Goal: Task Accomplishment & Management: Use online tool/utility

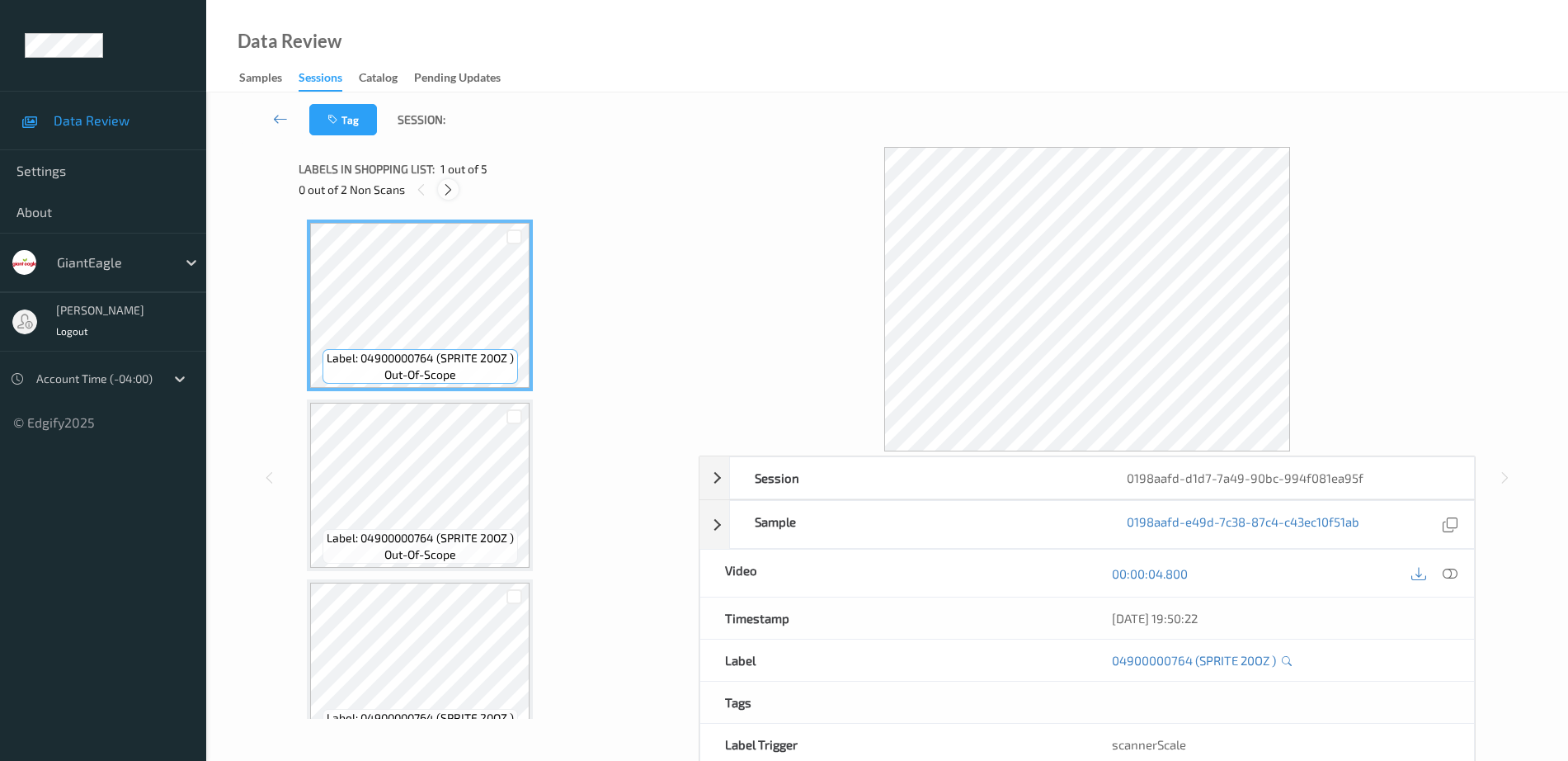
click at [442, 186] on icon at bounding box center [449, 189] width 14 height 15
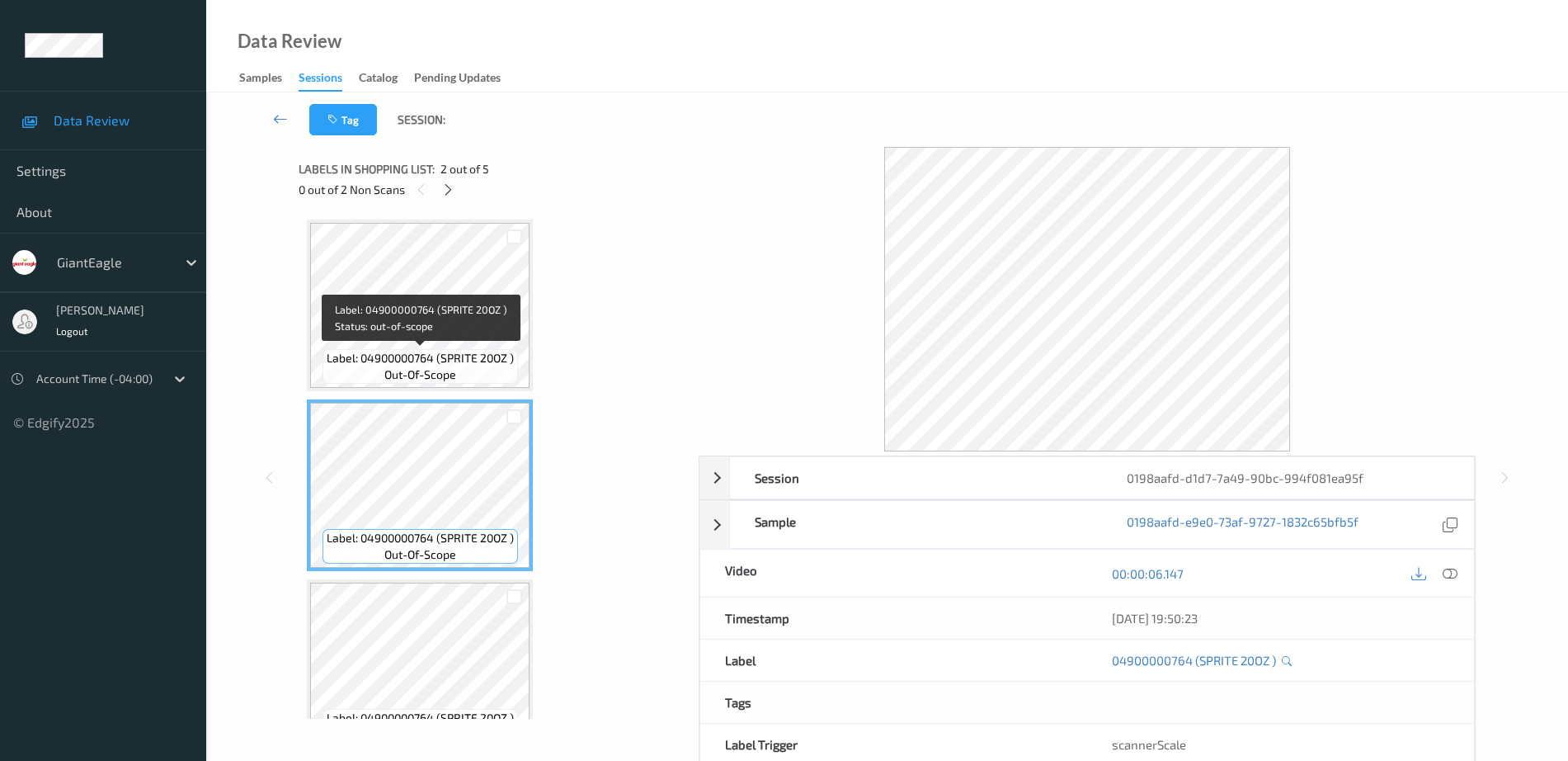
click at [435, 350] on span "Label: 04900000764 (SPRITE 20OZ )" at bounding box center [420, 358] width 187 height 17
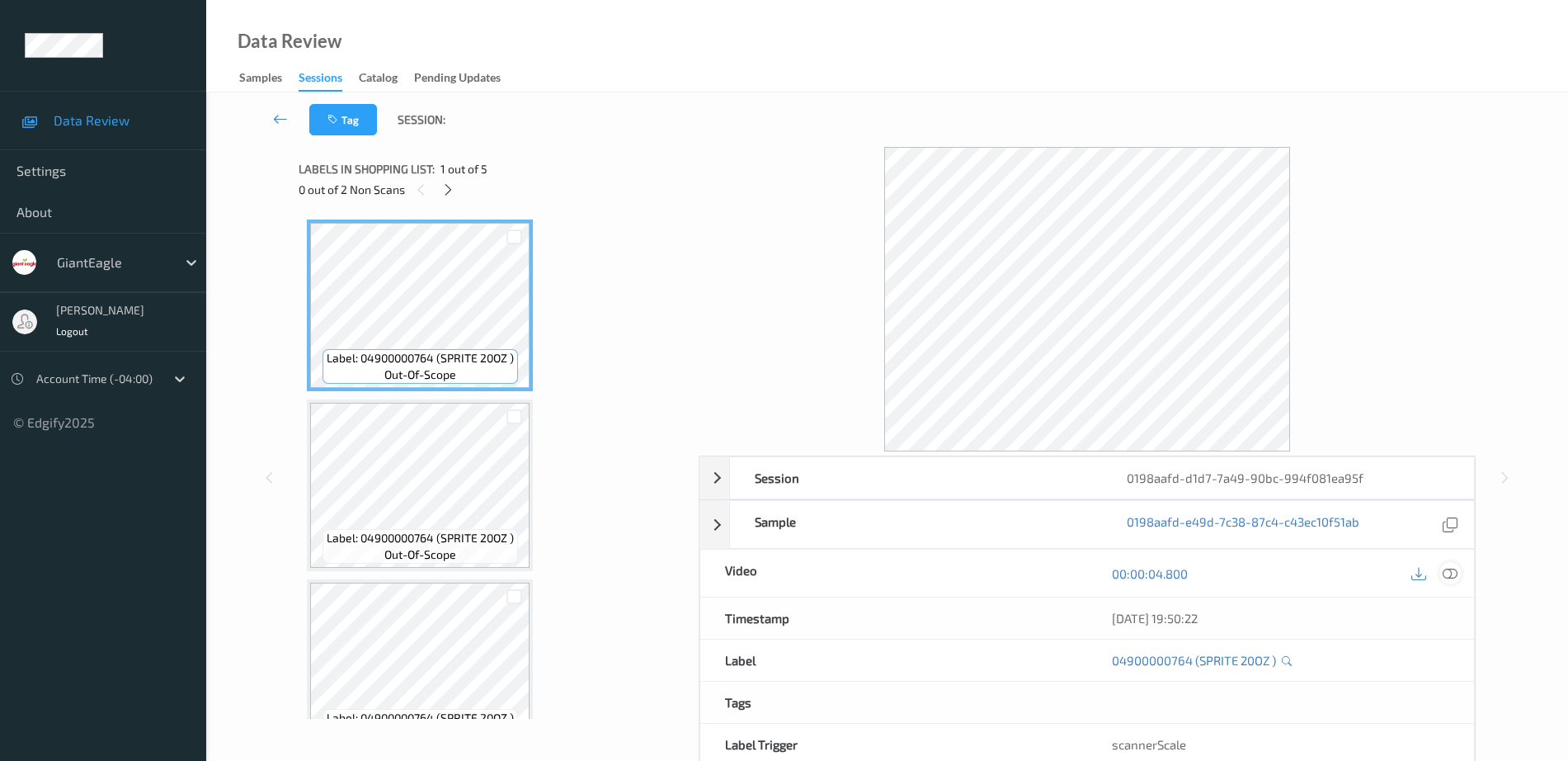
click at [1454, 577] on icon at bounding box center [1450, 574] width 15 height 15
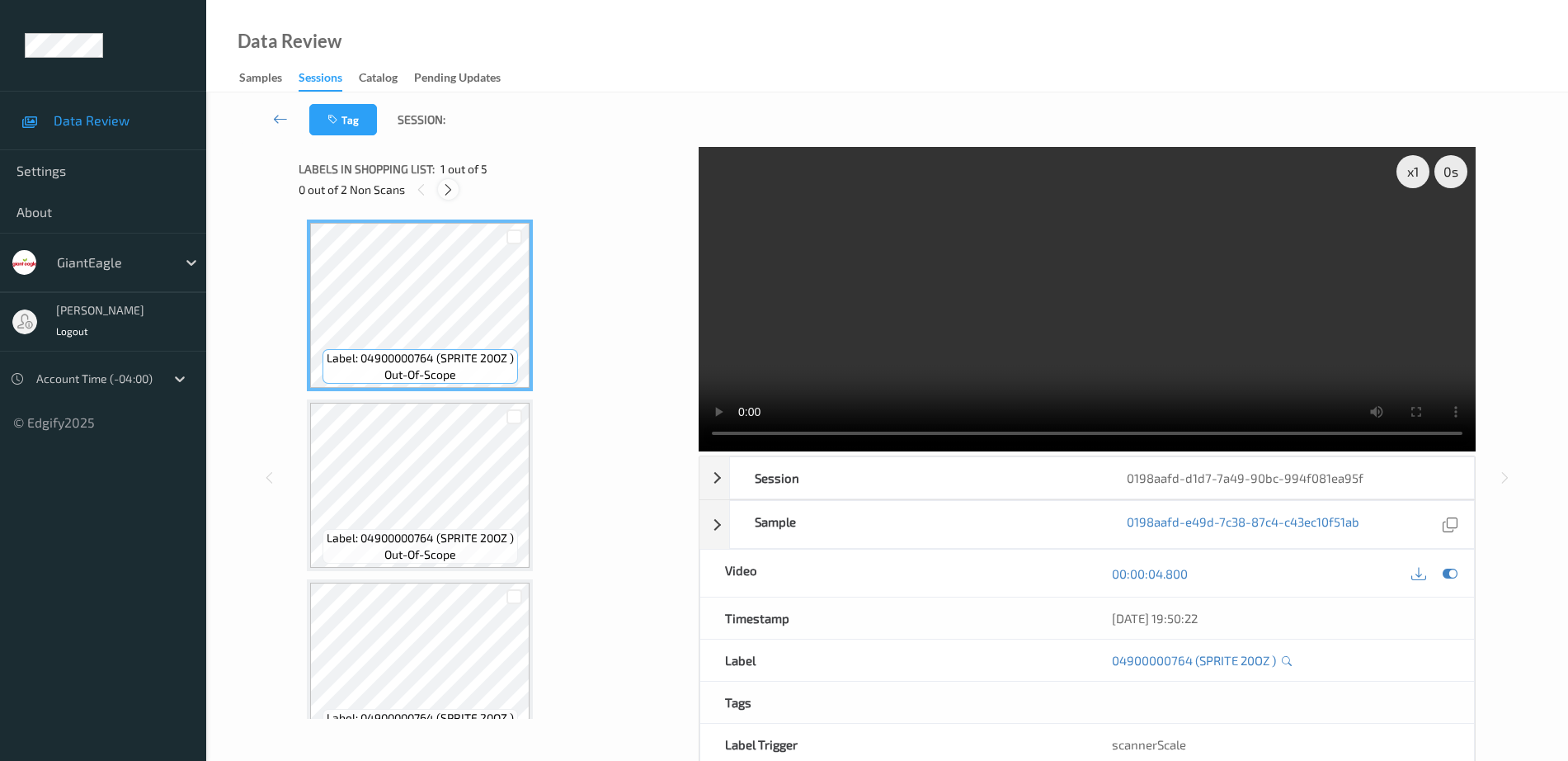
click at [450, 186] on icon at bounding box center [449, 189] width 14 height 15
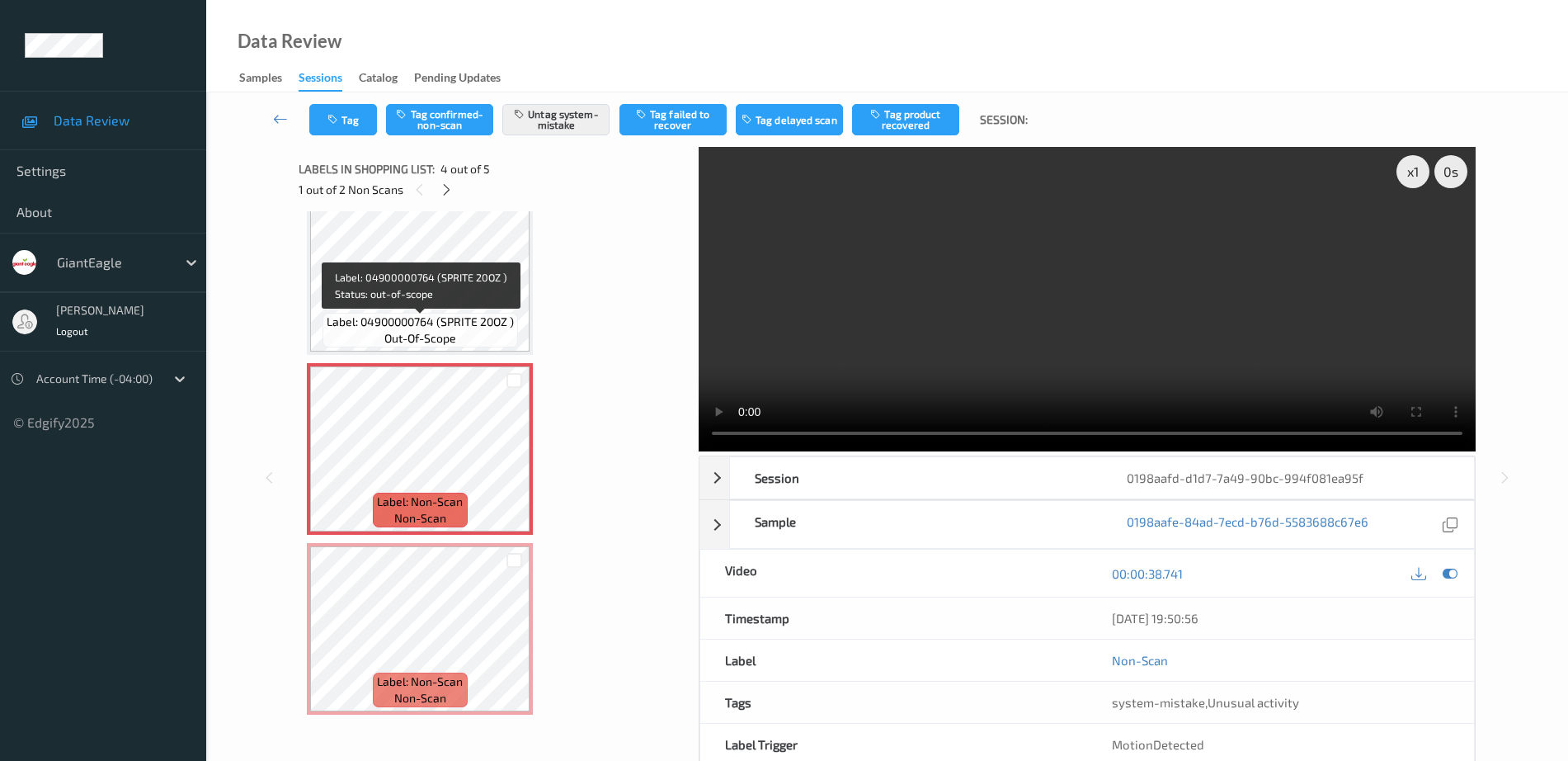
scroll to position [401, 0]
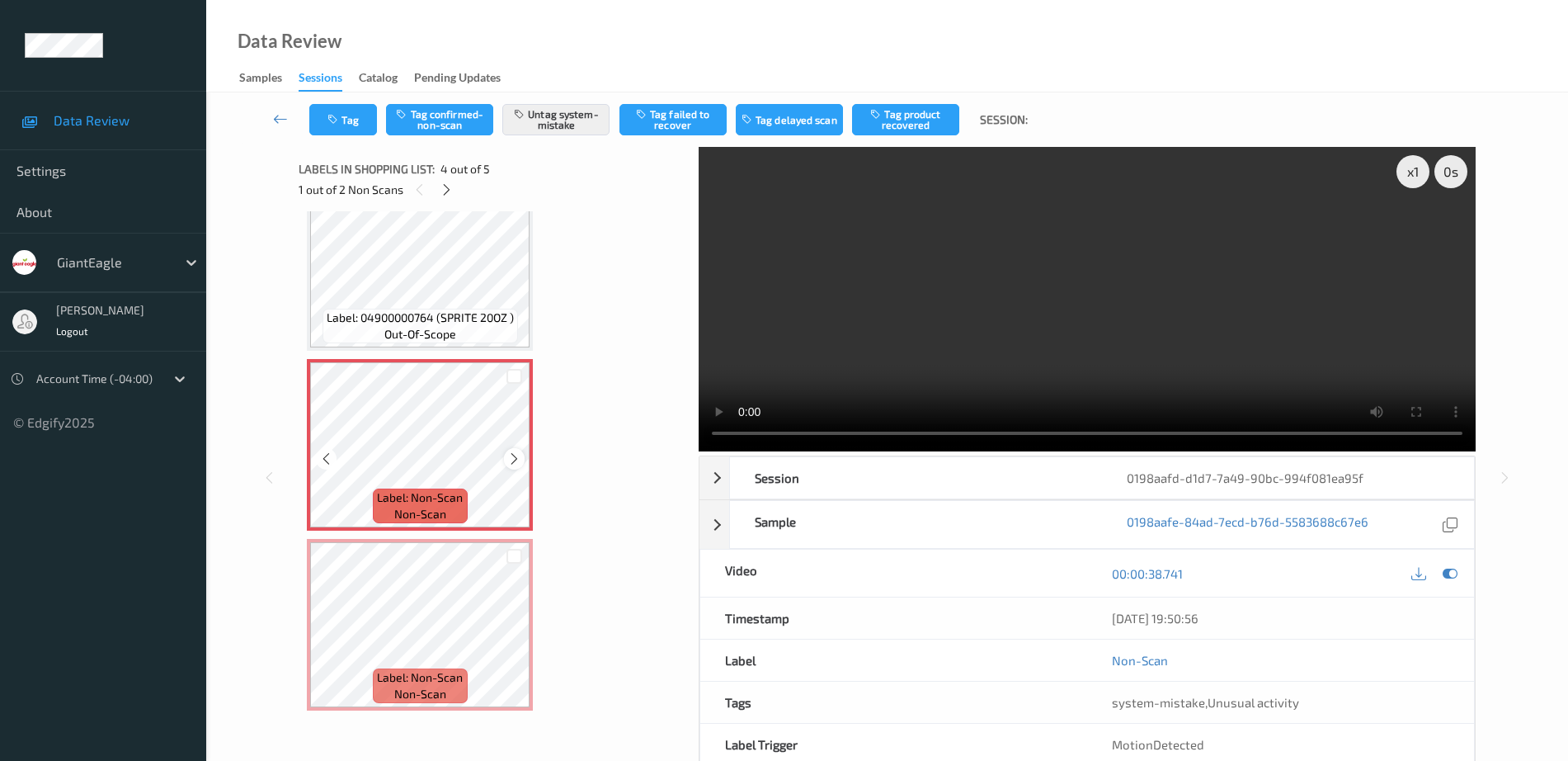
click at [514, 457] on icon at bounding box center [515, 459] width 14 height 15
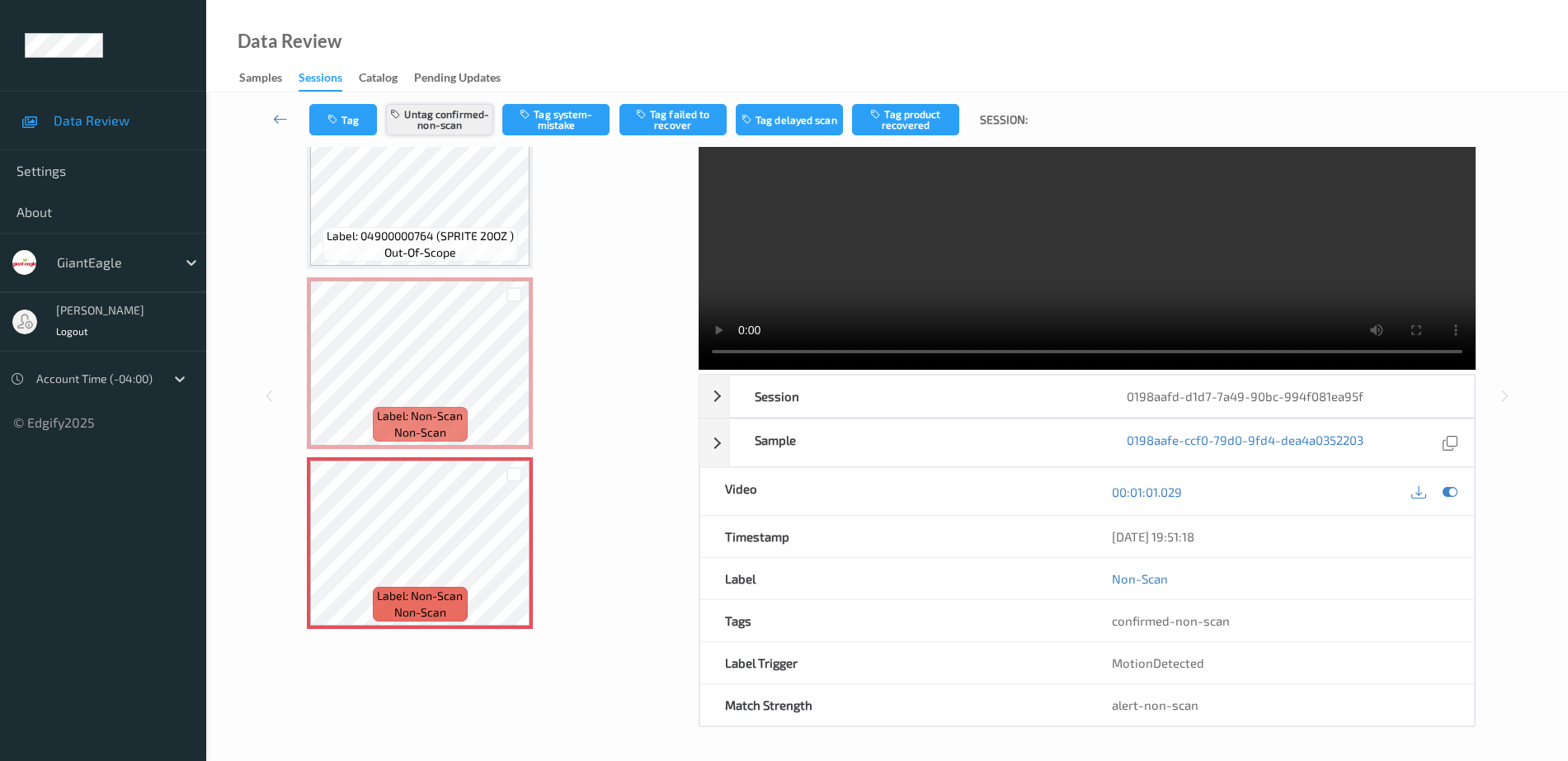
click at [434, 120] on button "Untag confirmed-non-scan" at bounding box center [440, 120] width 107 height 31
click at [442, 120] on button "Untag confirmed-non-scan" at bounding box center [440, 120] width 107 height 31
click at [555, 116] on button "Tag system-mistake" at bounding box center [556, 120] width 107 height 31
click at [351, 105] on button "Tag" at bounding box center [343, 120] width 68 height 31
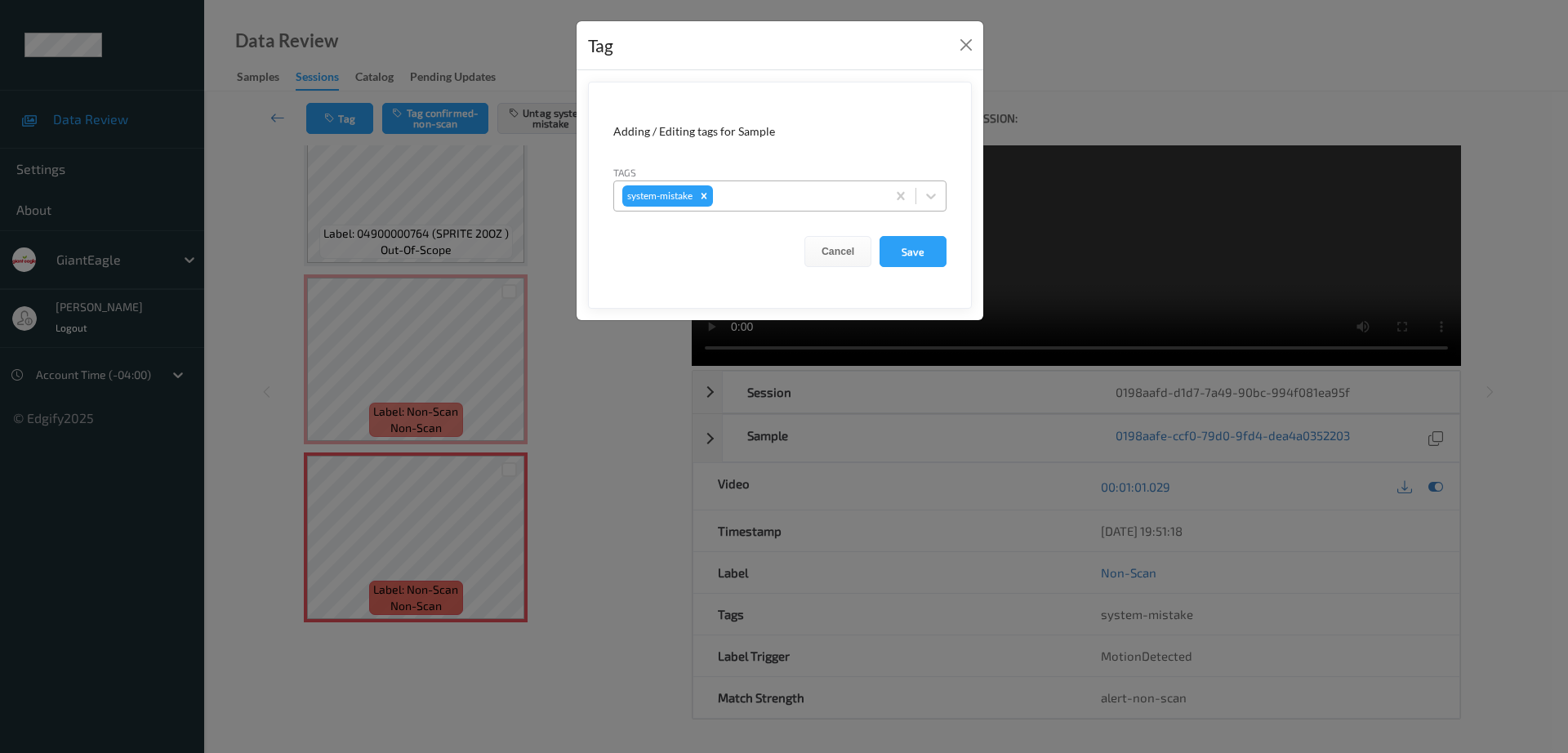
click at [780, 182] on div "system-mistake" at bounding box center [750, 195] width 272 height 27
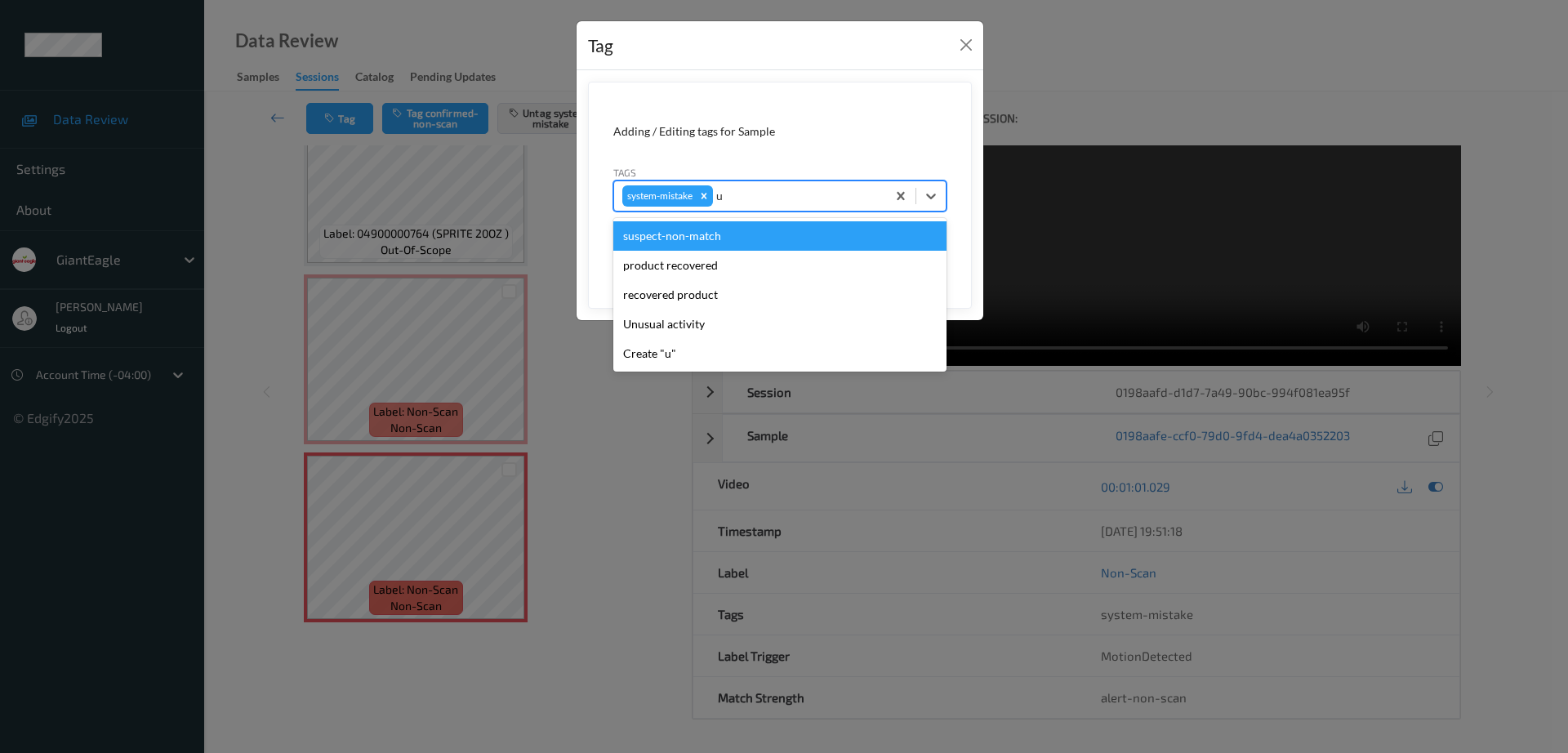
type input "un"
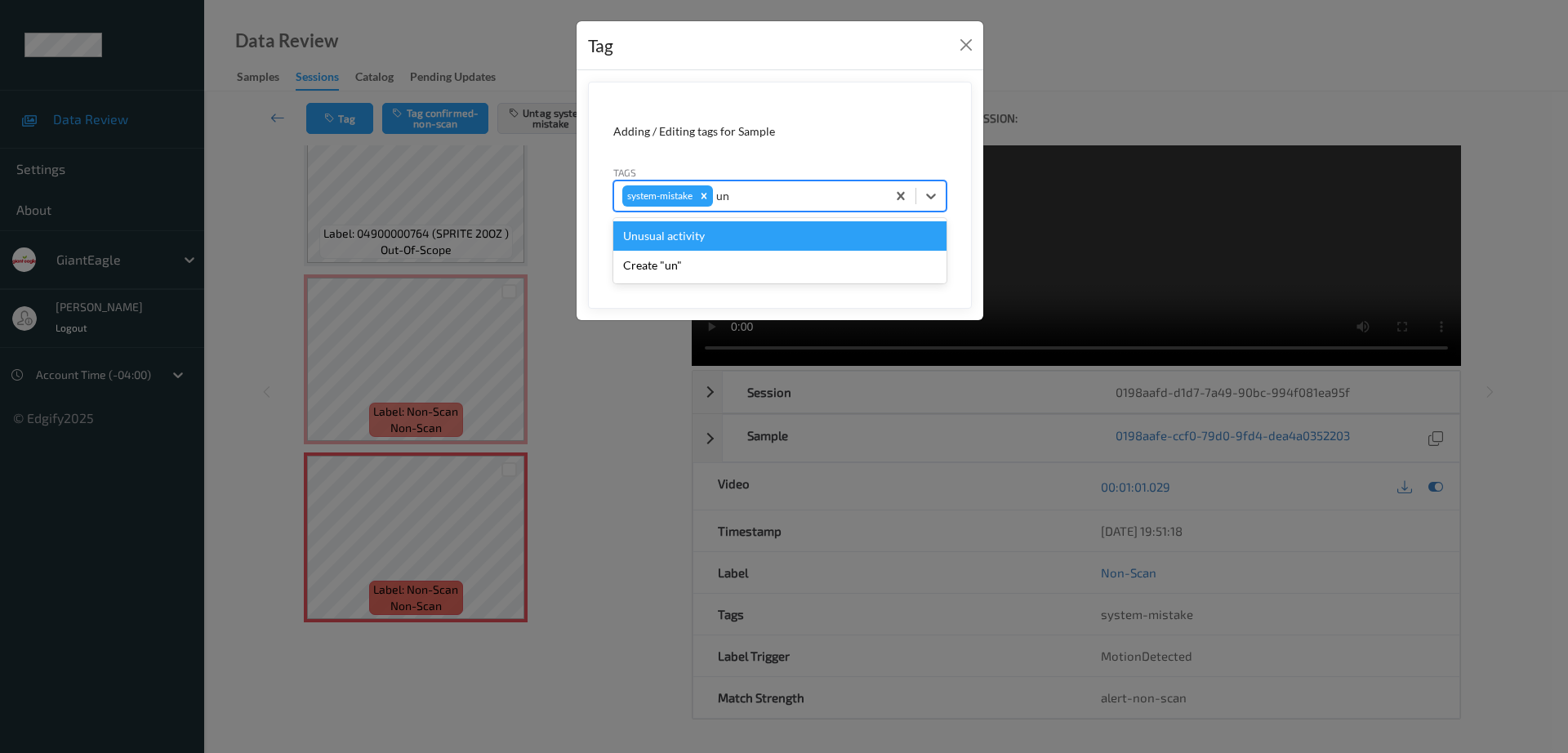
click at [637, 241] on div "Unusual activity" at bounding box center [780, 236] width 333 height 29
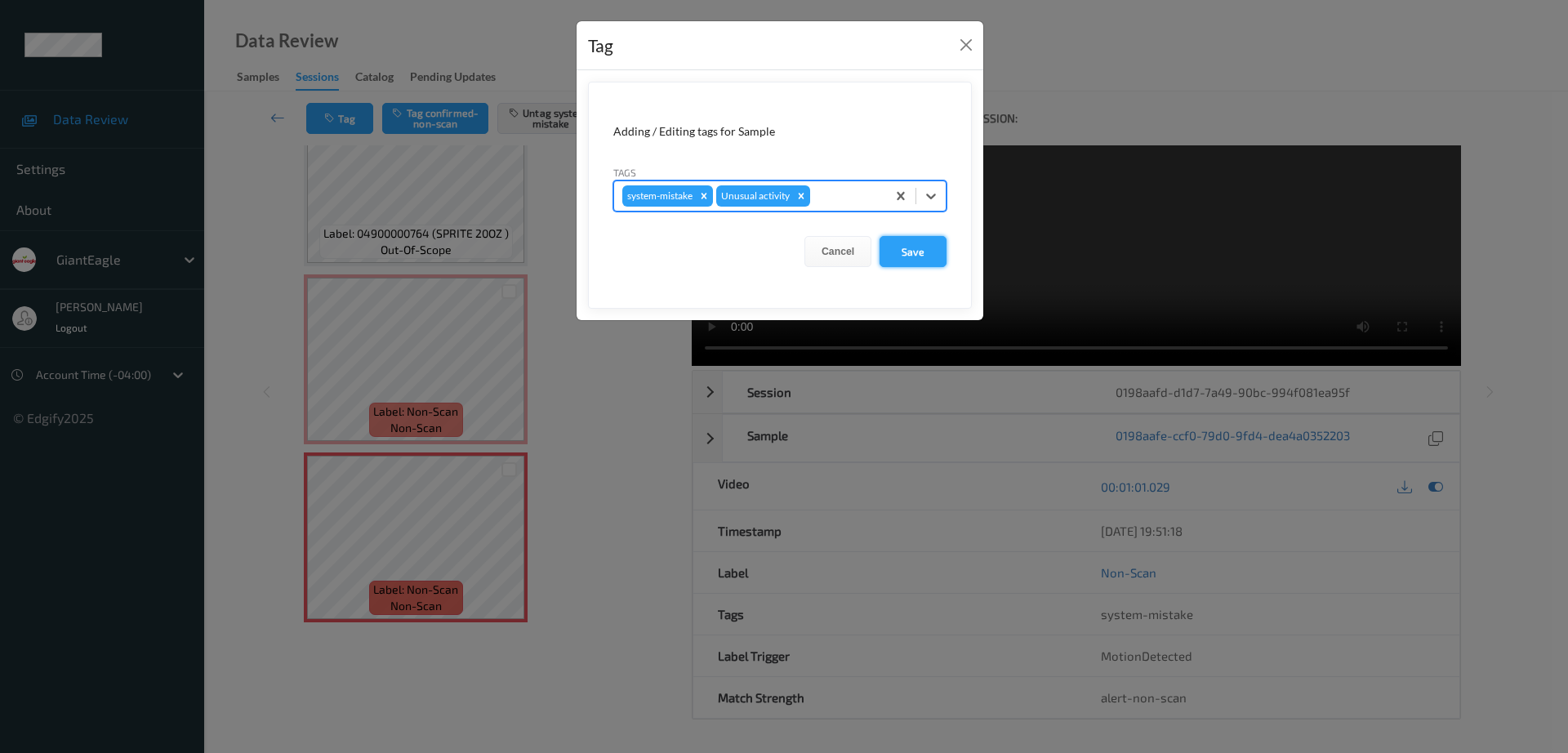
click at [910, 260] on button "Save" at bounding box center [913, 251] width 67 height 31
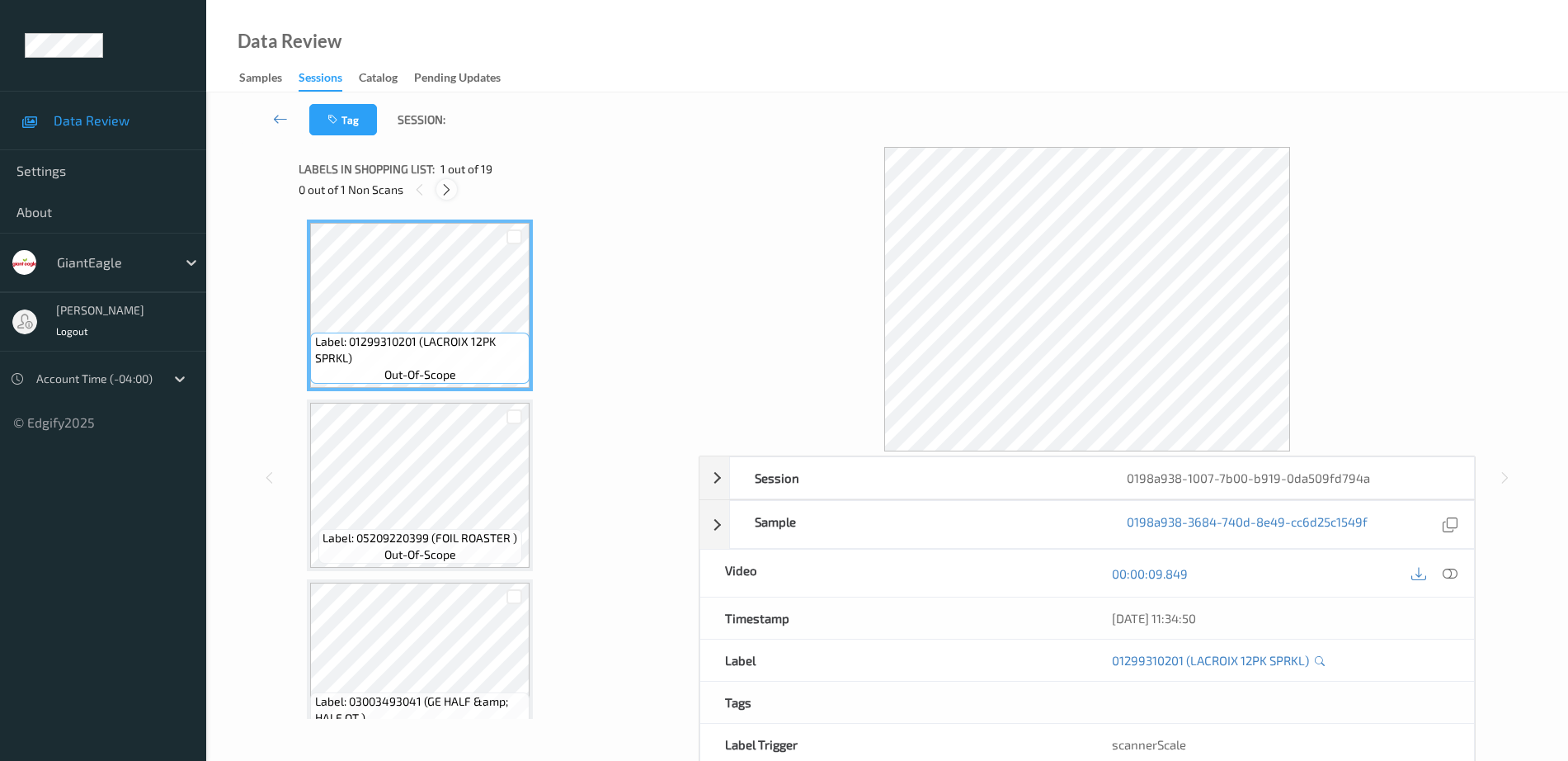
click at [445, 186] on icon at bounding box center [447, 189] width 14 height 15
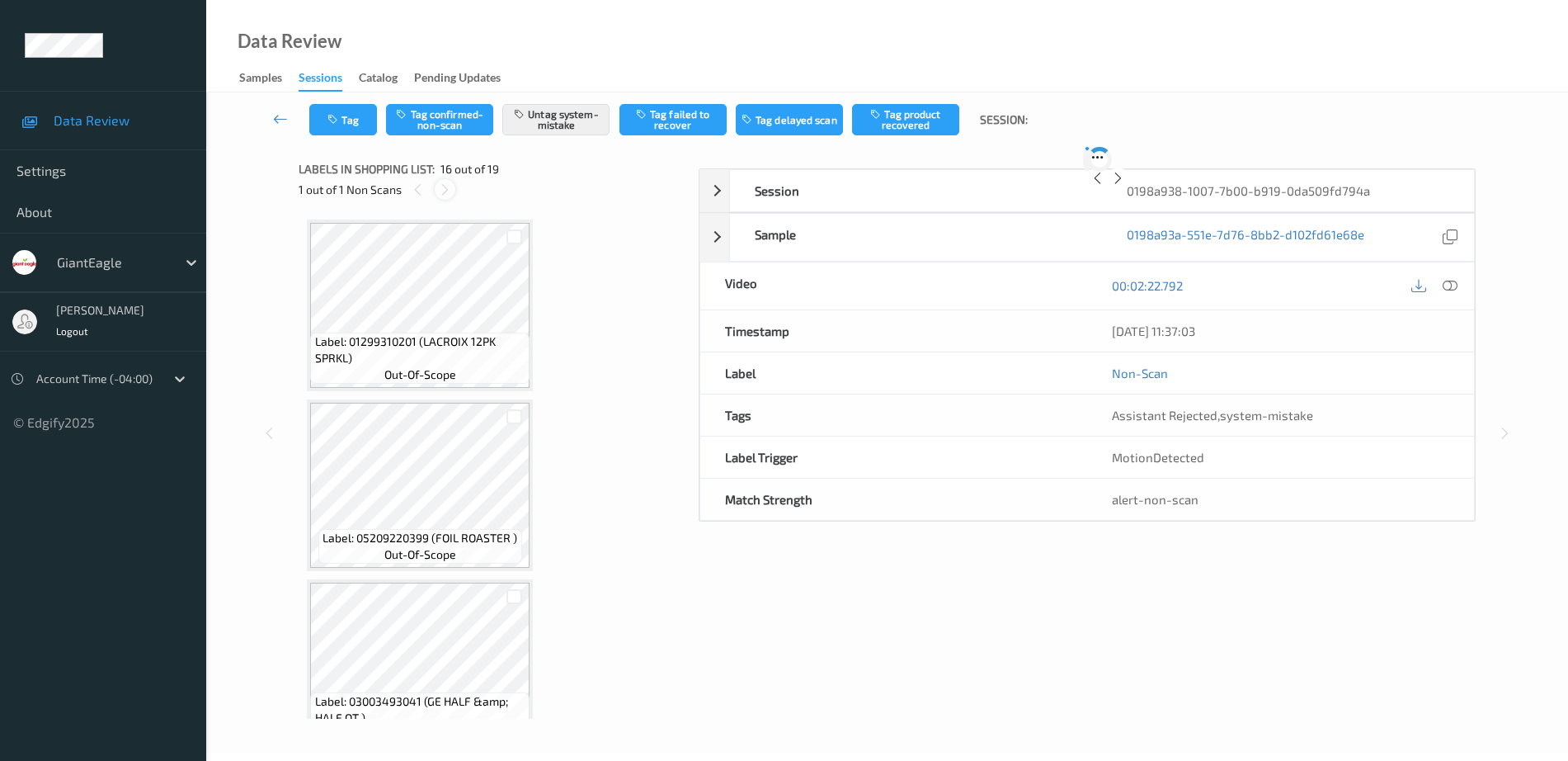
scroll to position [2527, 0]
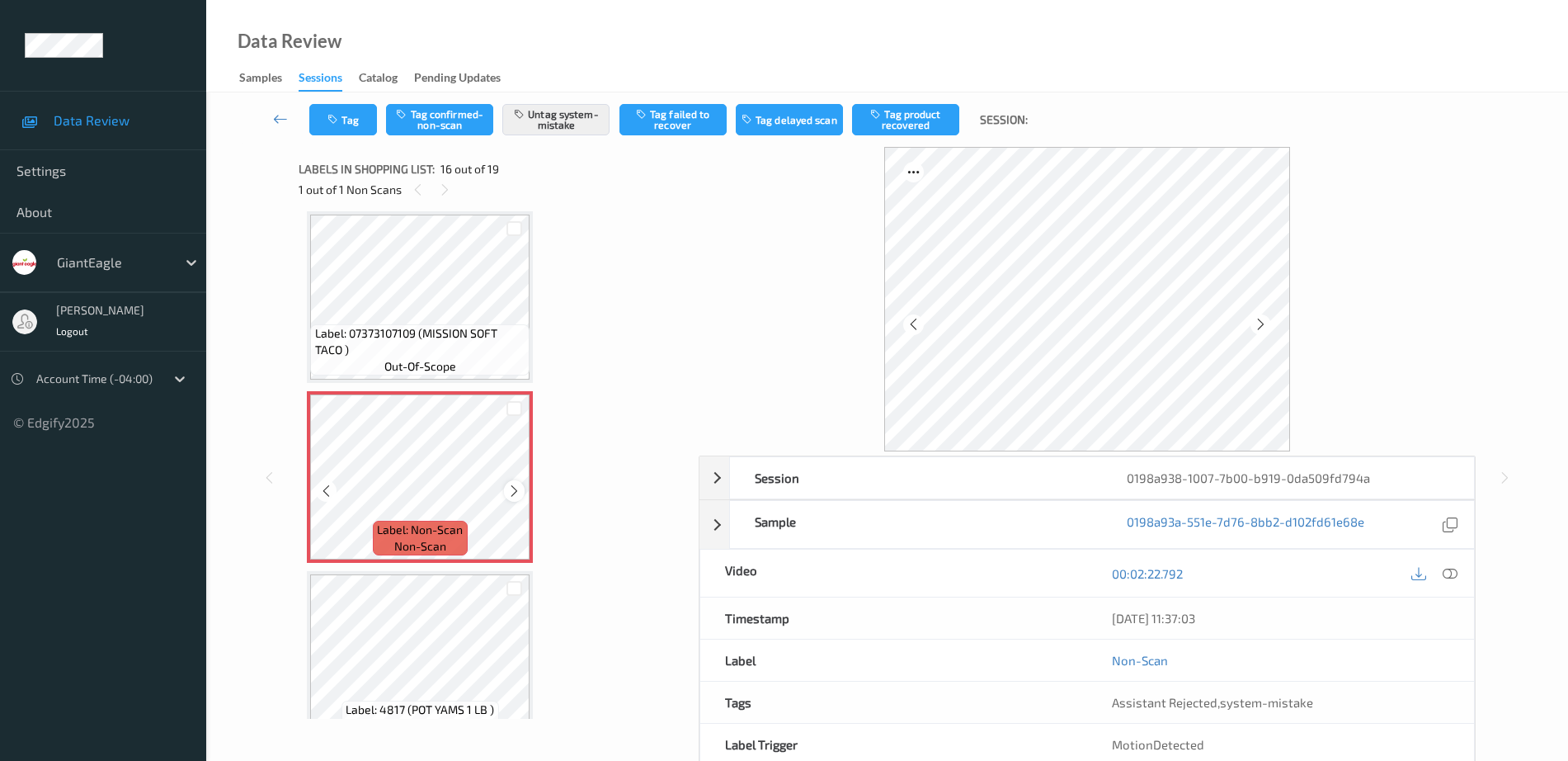
click at [517, 492] on icon at bounding box center [515, 491] width 14 height 15
click at [446, 348] on span "Label: 07373107109 (MISSION SOFT TACO )" at bounding box center [420, 341] width 211 height 33
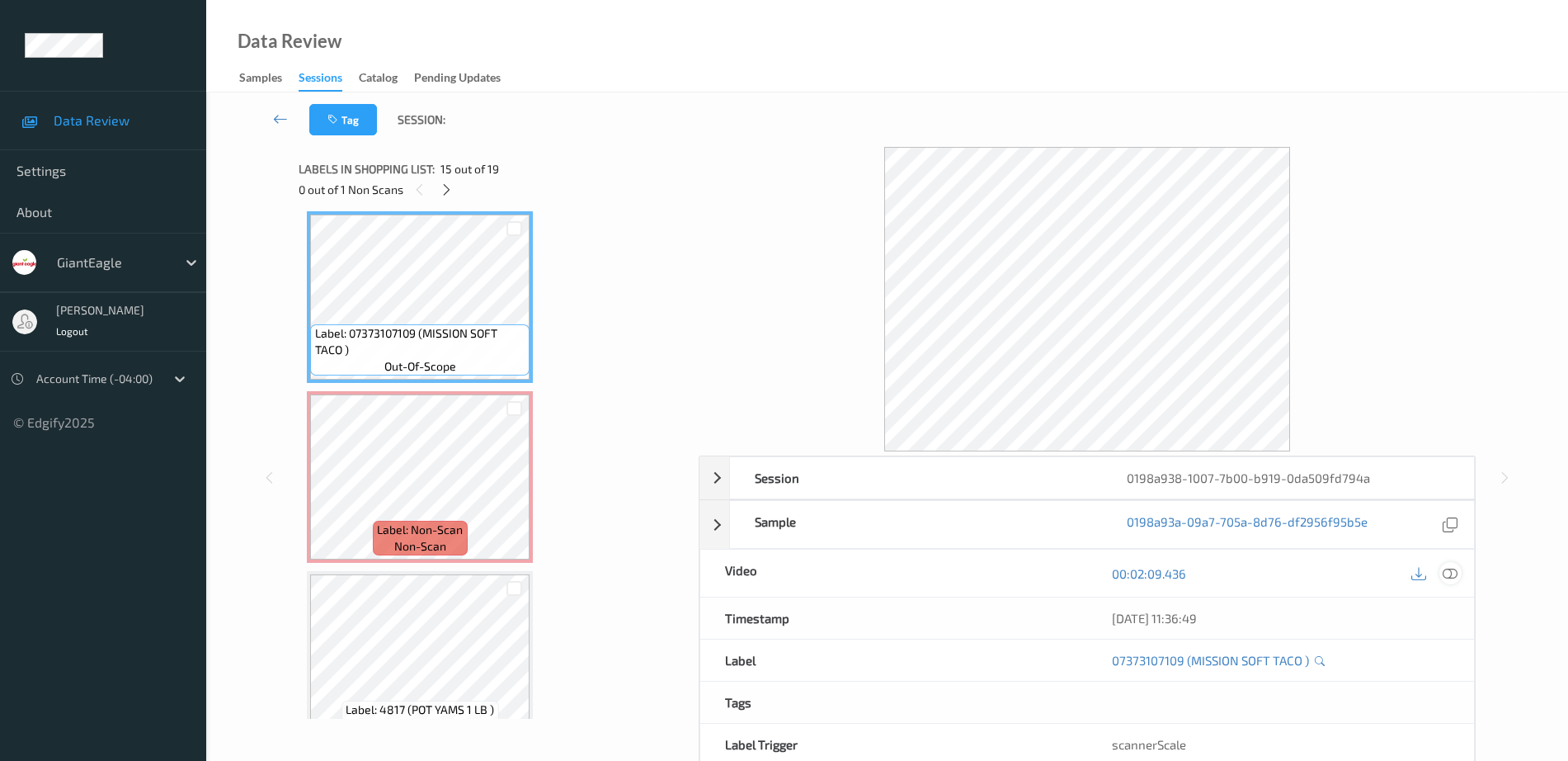
click at [1458, 572] on div at bounding box center [1450, 573] width 22 height 22
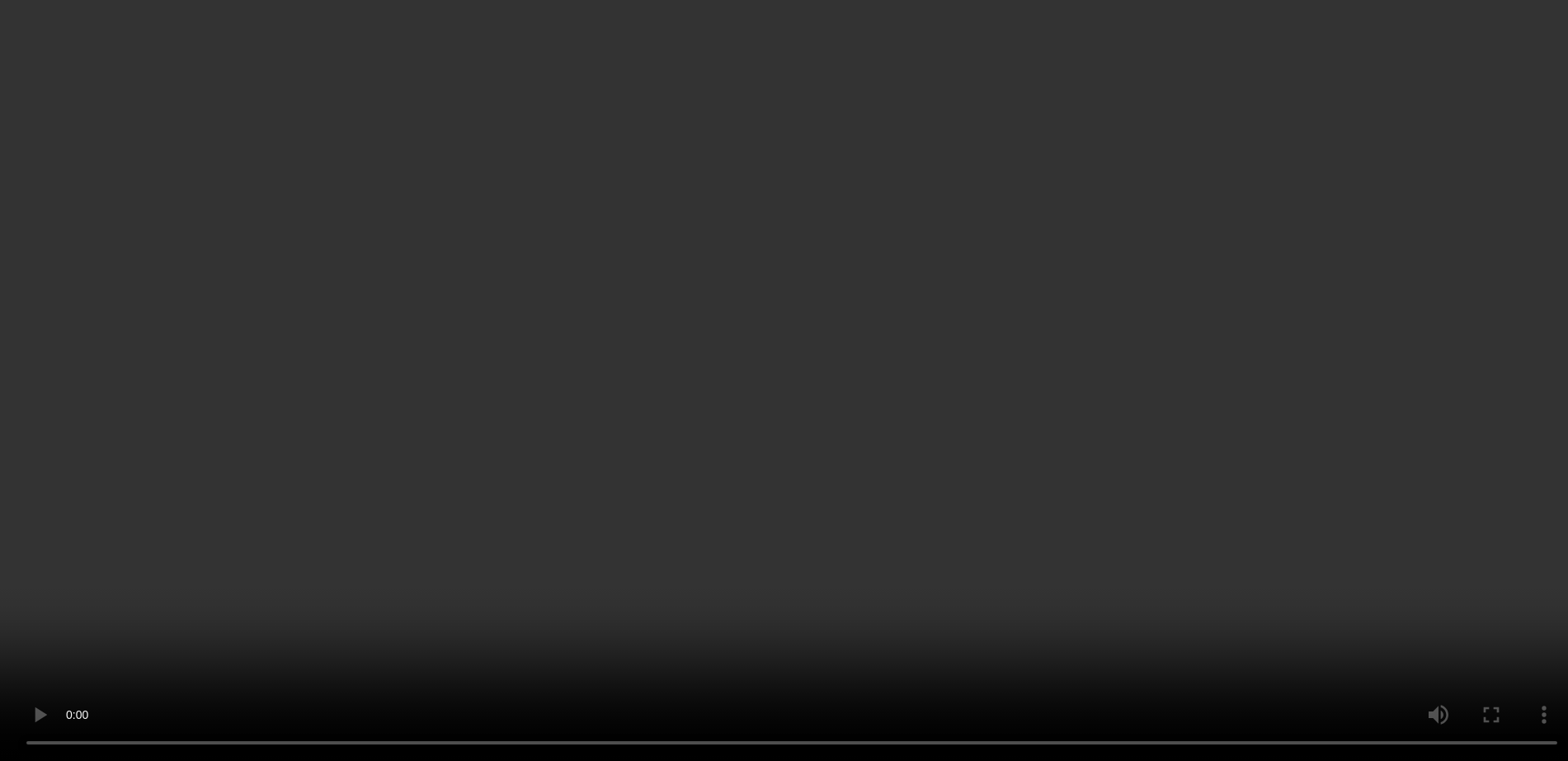
scroll to position [0, 0]
